Goal: Check status: Check status

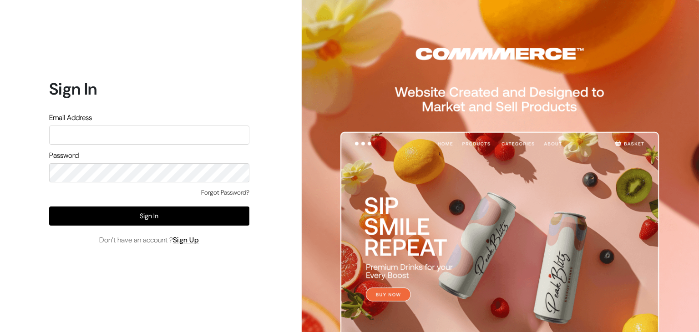
click at [183, 137] on input "text" at bounding box center [149, 135] width 200 height 19
click at [224, 139] on input "text" at bounding box center [149, 135] width 200 height 19
type input "refreshub@gmail.com"
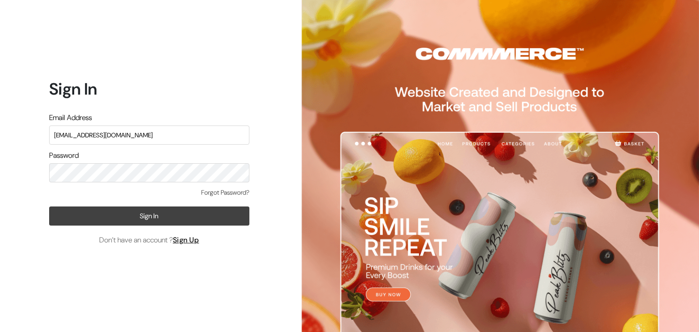
click at [180, 210] on button "Sign In" at bounding box center [149, 216] width 200 height 19
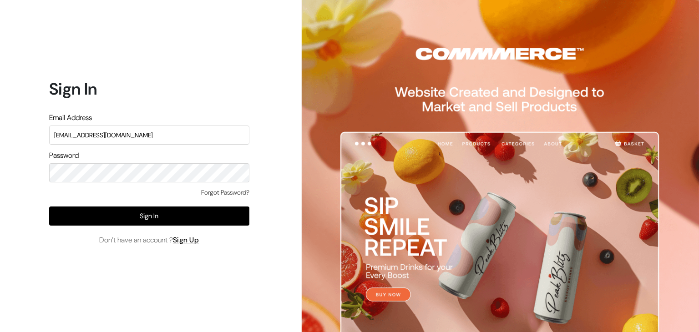
click at [71, 188] on div "Forgot Password?" at bounding box center [149, 197] width 200 height 19
drag, startPoint x: 121, startPoint y: 139, endPoint x: 89, endPoint y: 141, distance: 31.9
click at [89, 141] on input "refreshub@gmail.com" at bounding box center [149, 135] width 200 height 19
type input "refreshub@yahoo.com"
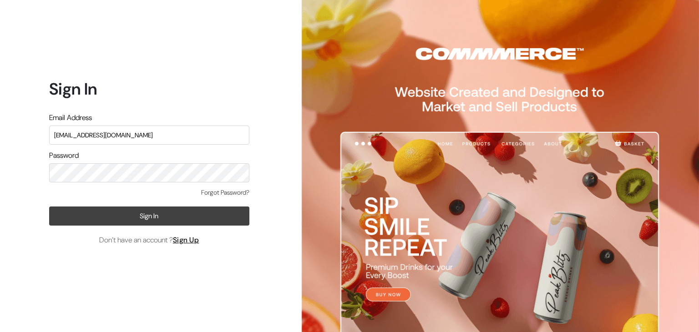
click at [192, 221] on button "Sign In" at bounding box center [149, 216] width 200 height 19
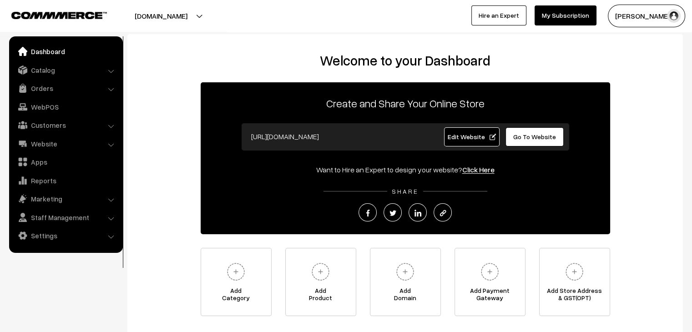
click at [100, 26] on div at bounding box center [170, 16] width 337 height 23
click at [46, 90] on link "Orders" at bounding box center [65, 88] width 108 height 16
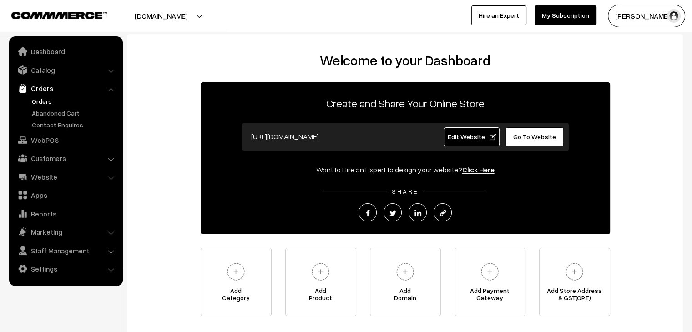
click at [47, 103] on link "Orders" at bounding box center [75, 101] width 90 height 10
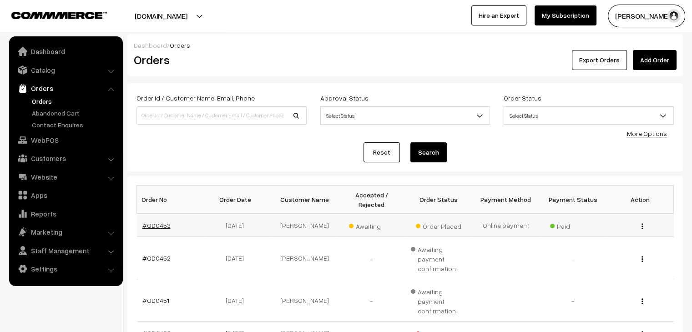
click at [162, 222] on link "#OD0453" at bounding box center [156, 226] width 28 height 8
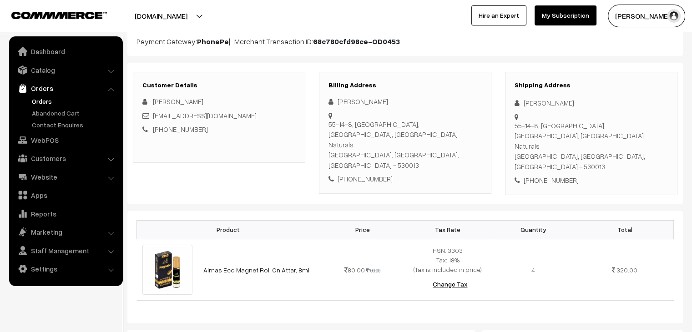
scroll to position [91, 0]
